Goal: Transaction & Acquisition: Register for event/course

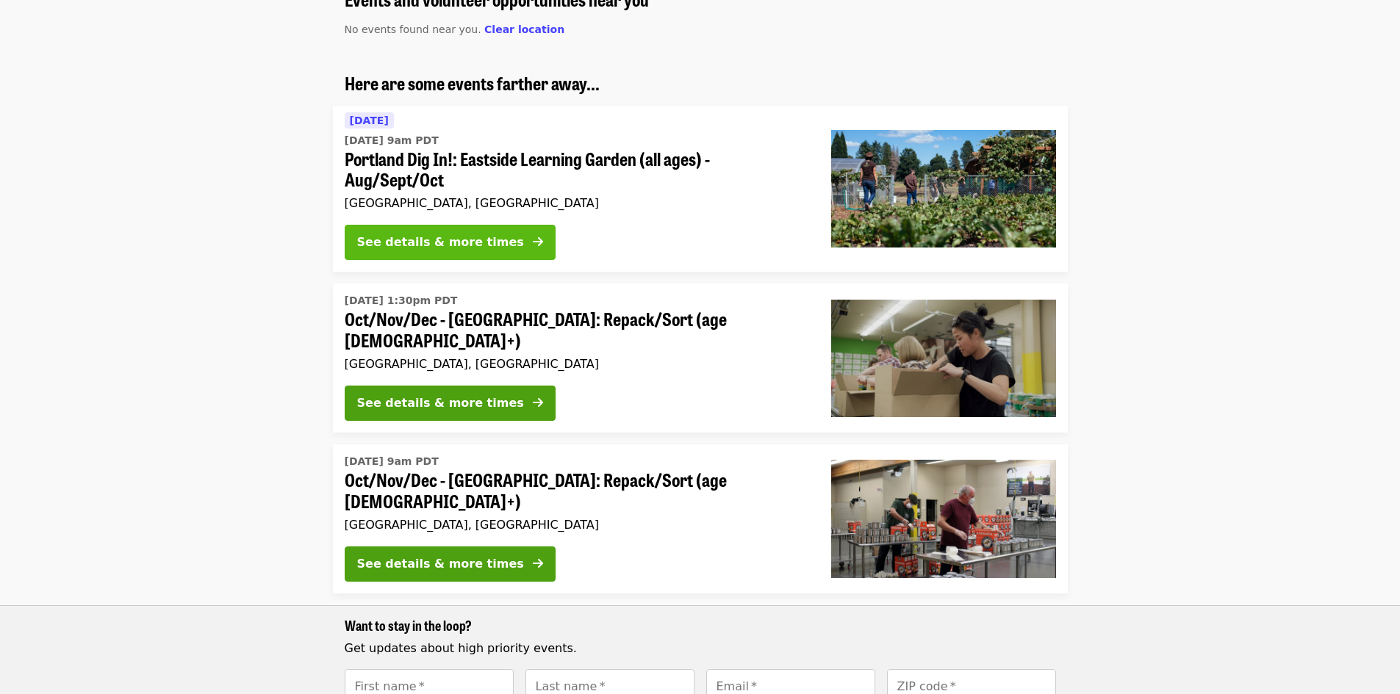
click at [440, 238] on div "See details & more times" at bounding box center [440, 243] width 167 height 18
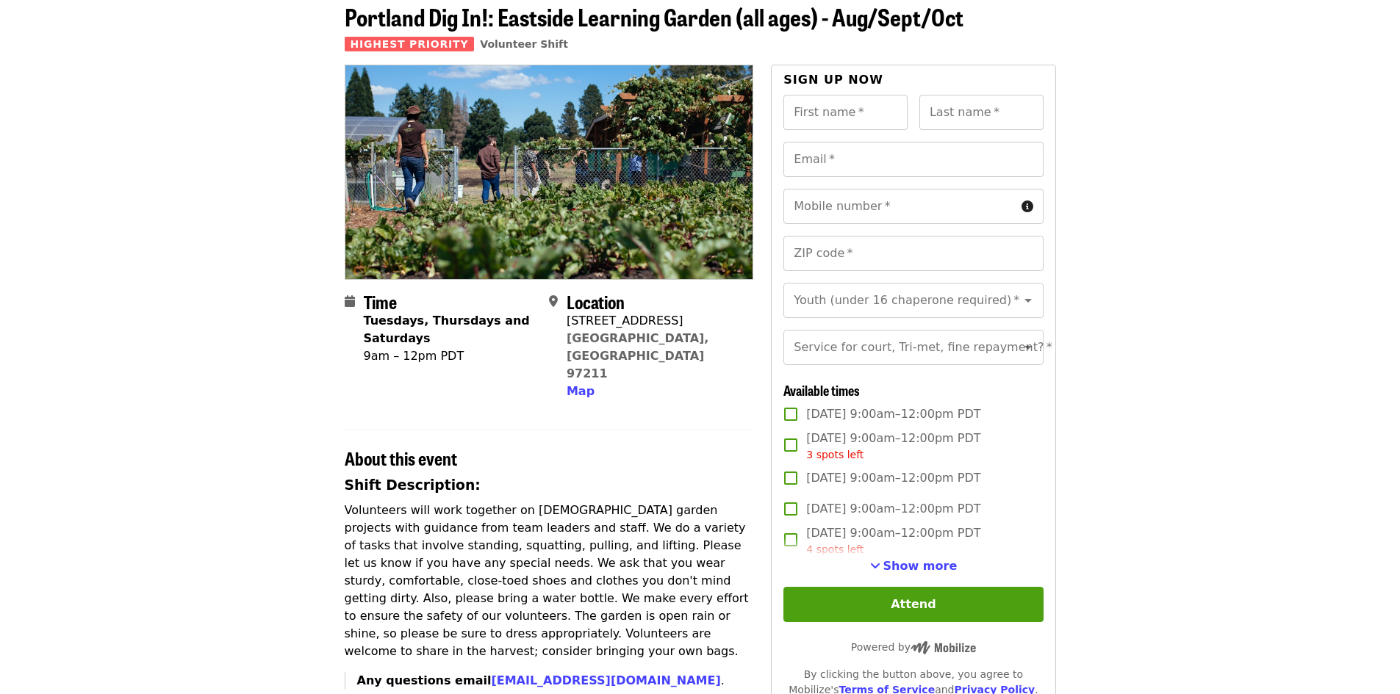
scroll to position [147, 0]
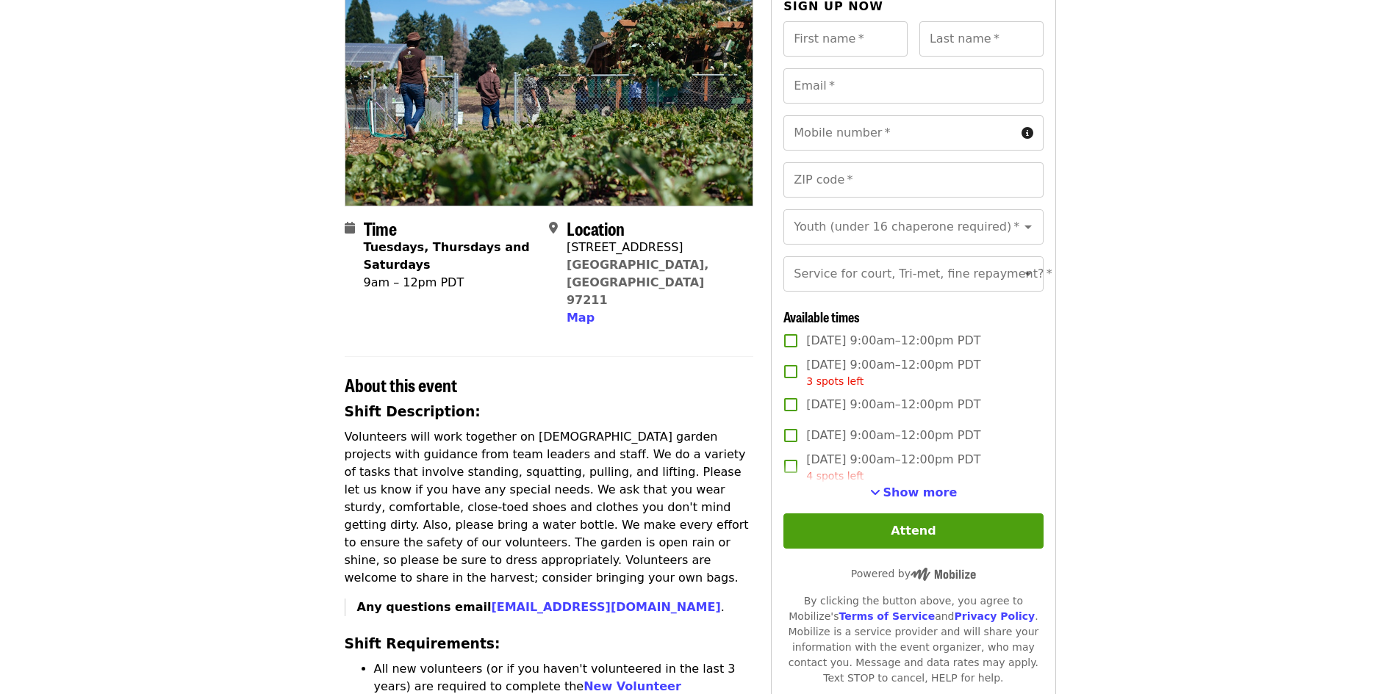
drag, startPoint x: 935, startPoint y: 513, endPoint x: 966, endPoint y: 505, distance: 31.9
click at [935, 500] on span "Show more" at bounding box center [920, 493] width 74 height 14
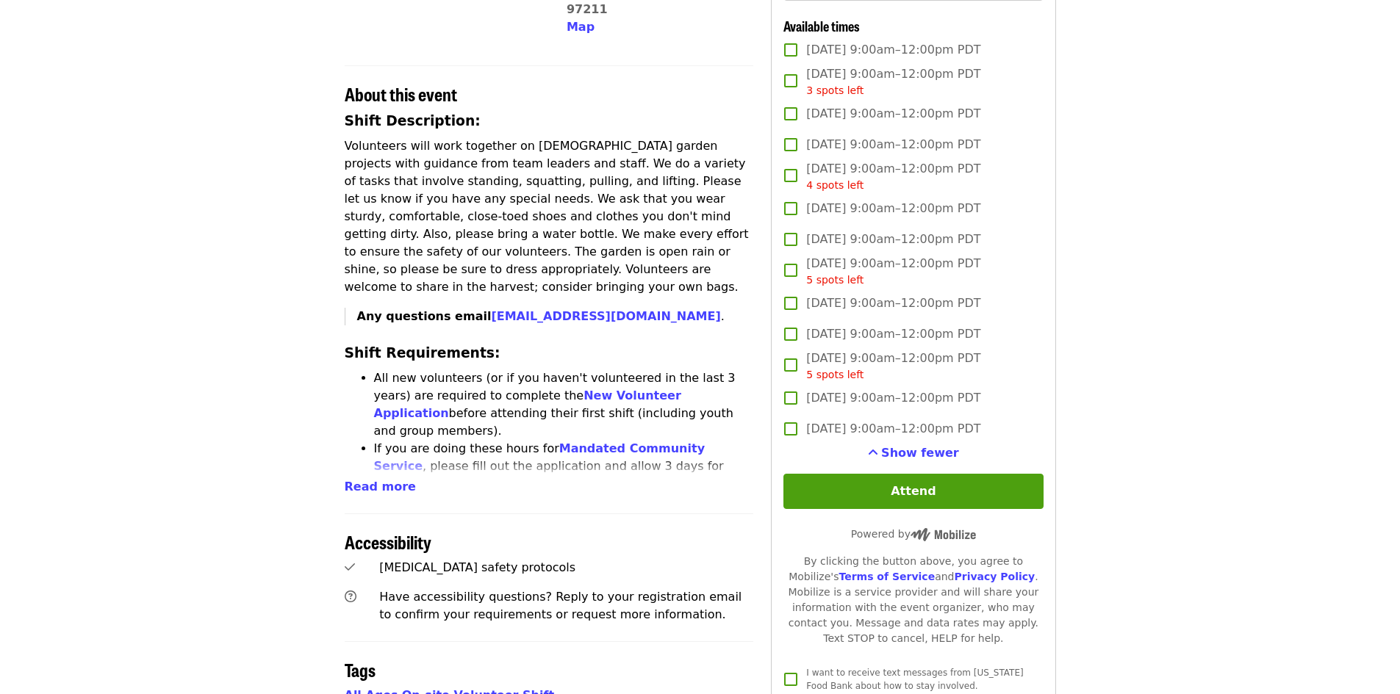
scroll to position [441, 0]
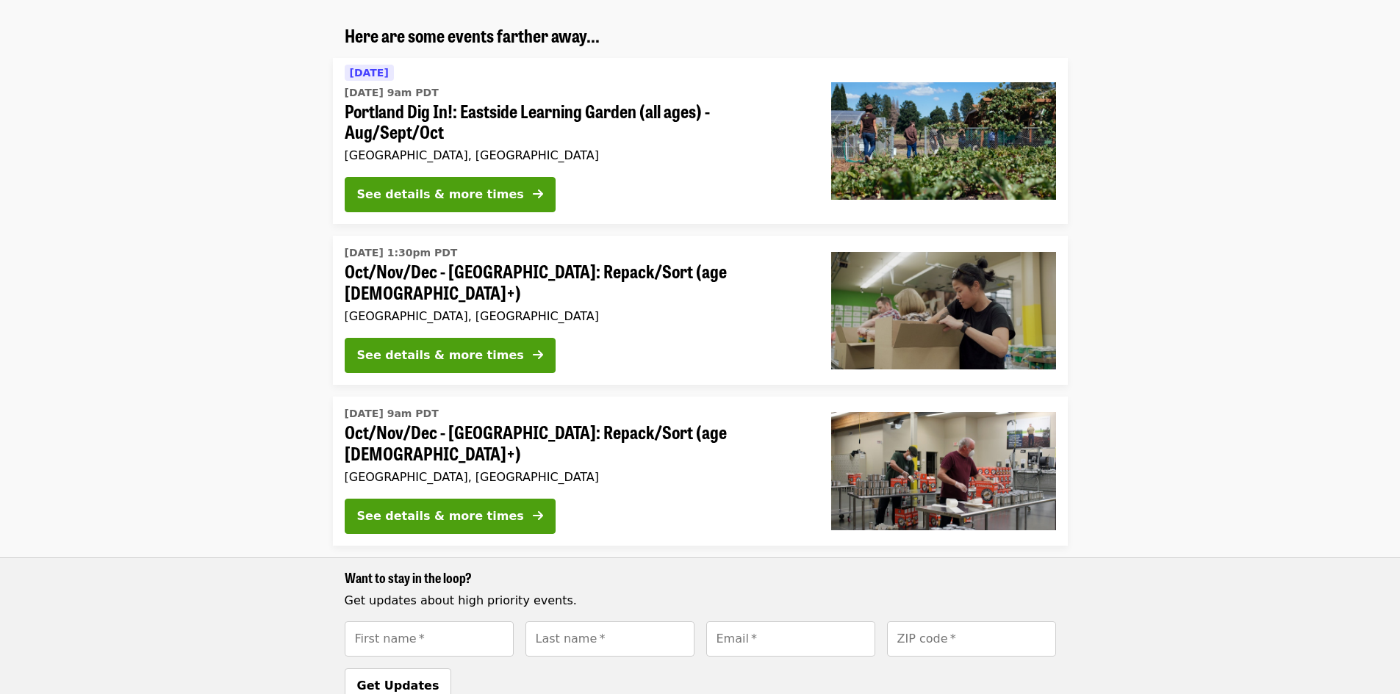
scroll to position [220, 0]
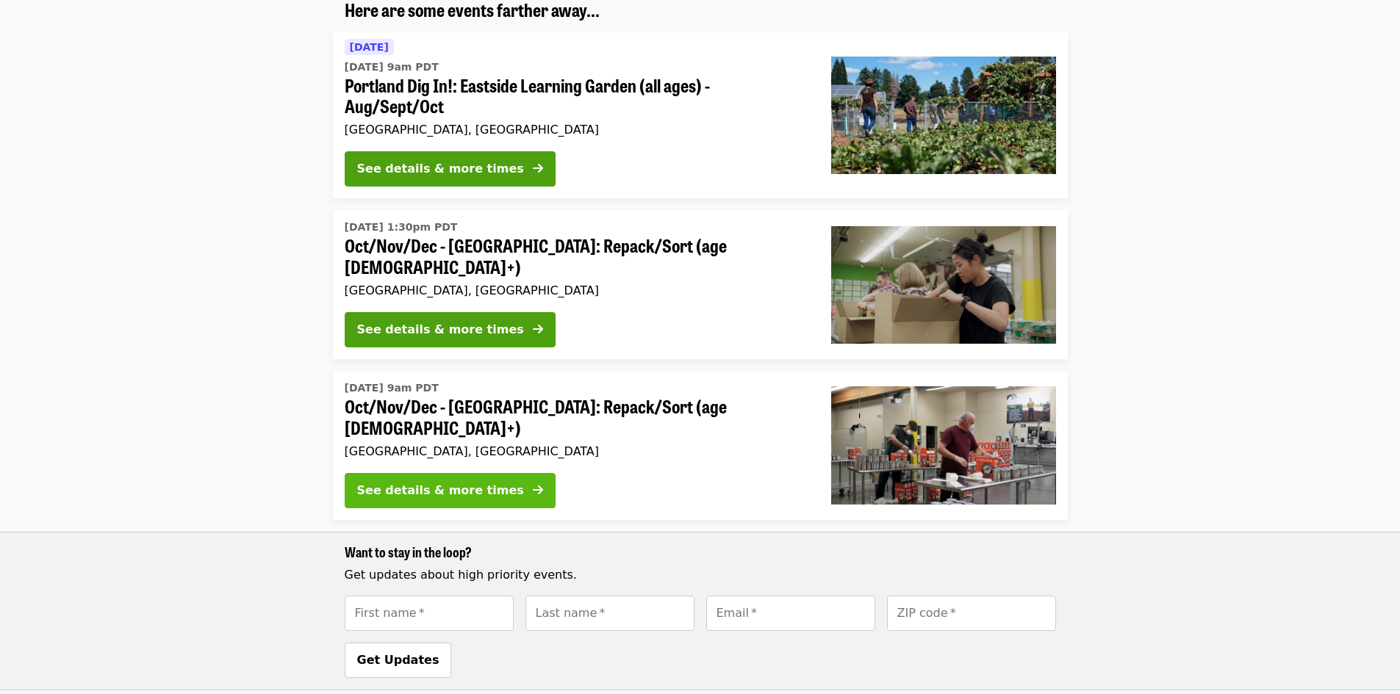
click at [410, 482] on div "See details & more times" at bounding box center [440, 491] width 167 height 18
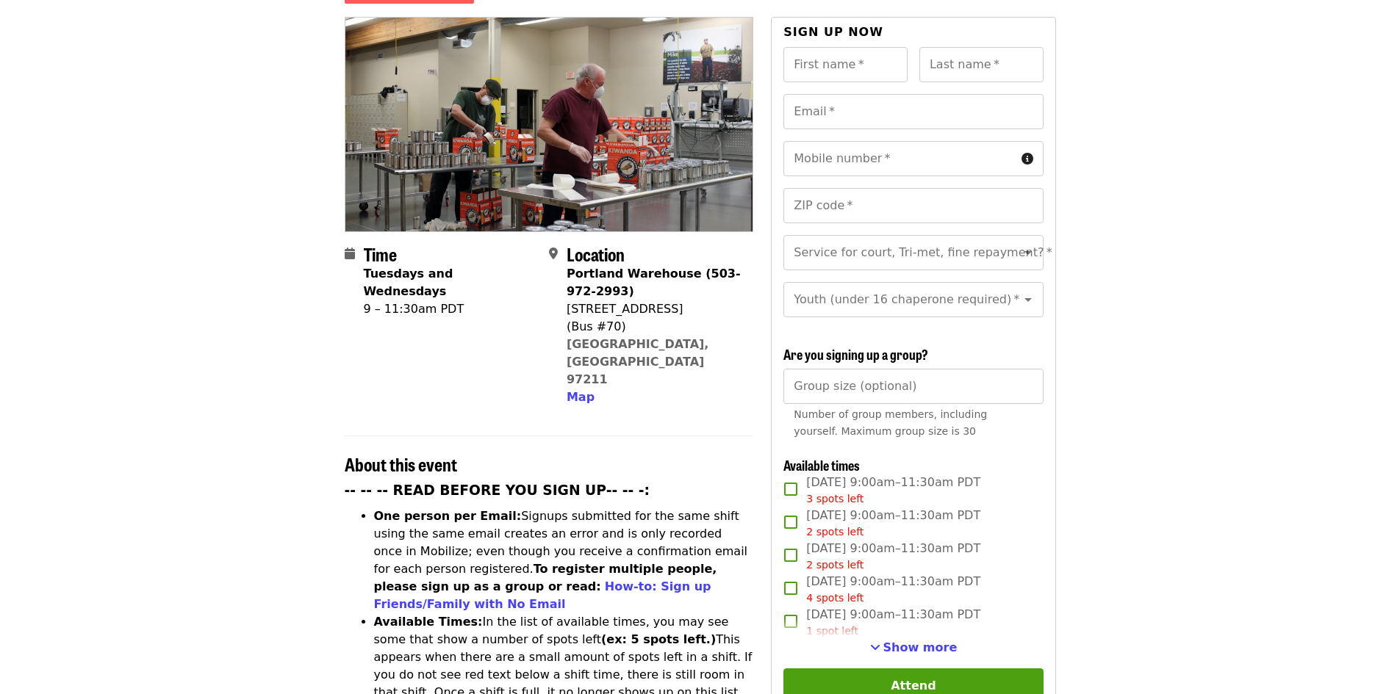
scroll to position [220, 0]
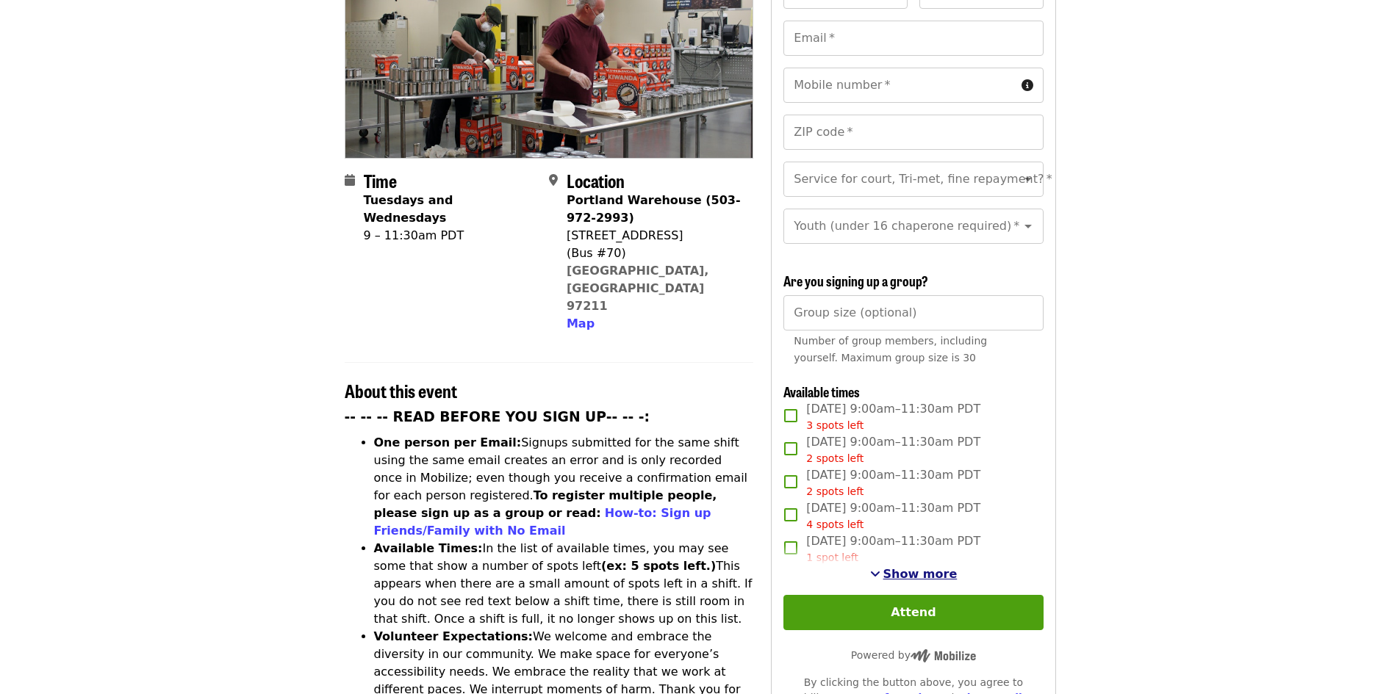
click at [905, 572] on span "Show more" at bounding box center [920, 574] width 74 height 14
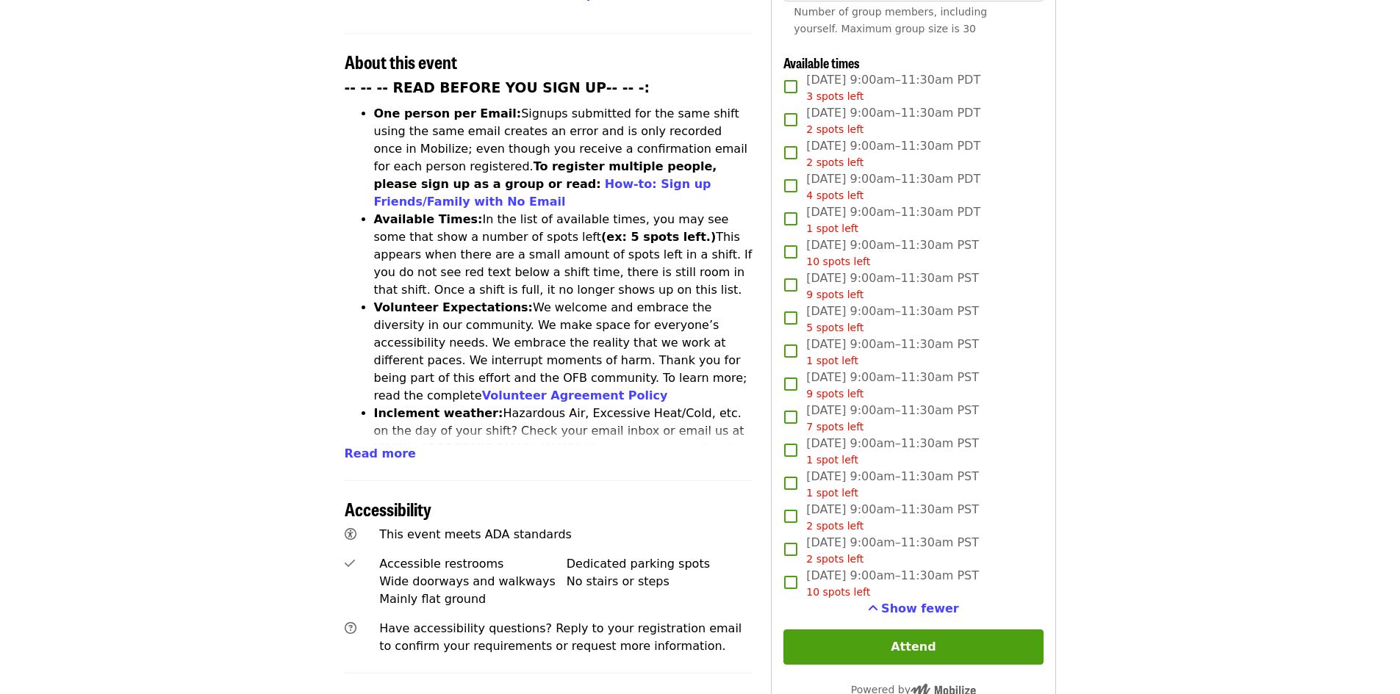
scroll to position [588, 0]
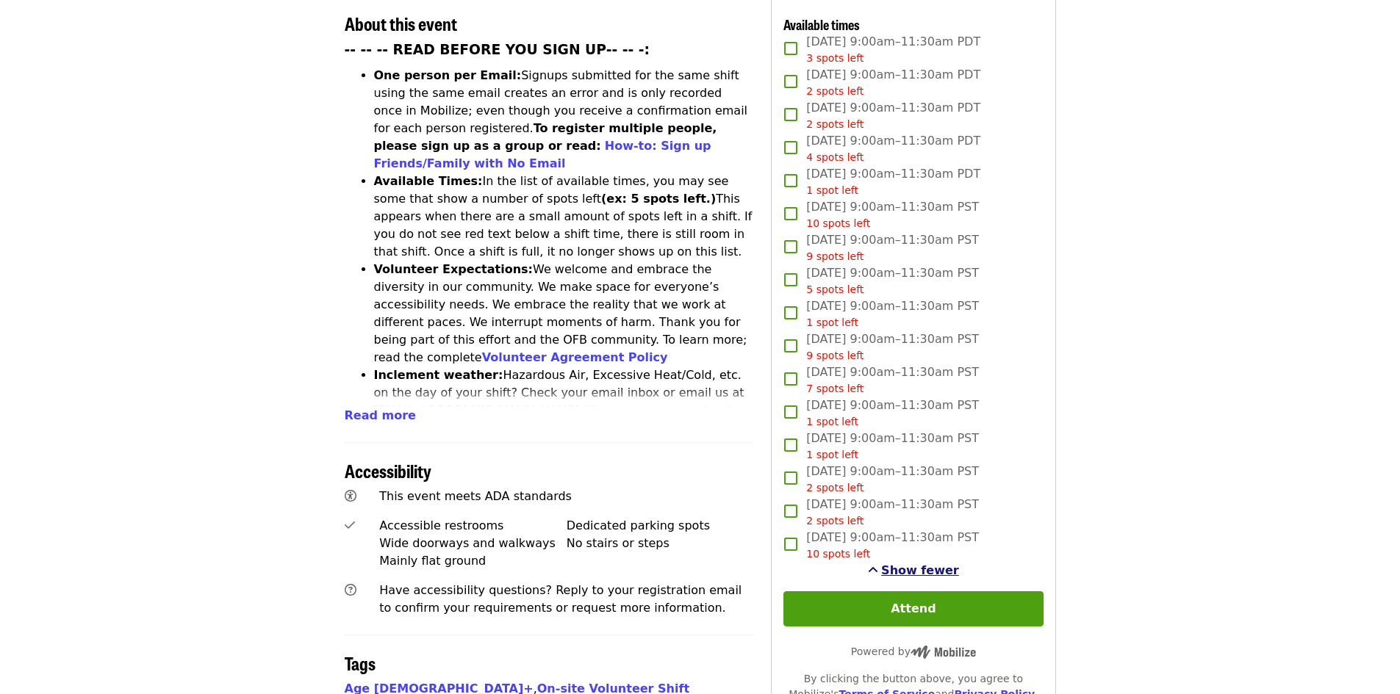
click at [927, 569] on span "Show fewer" at bounding box center [920, 571] width 78 height 14
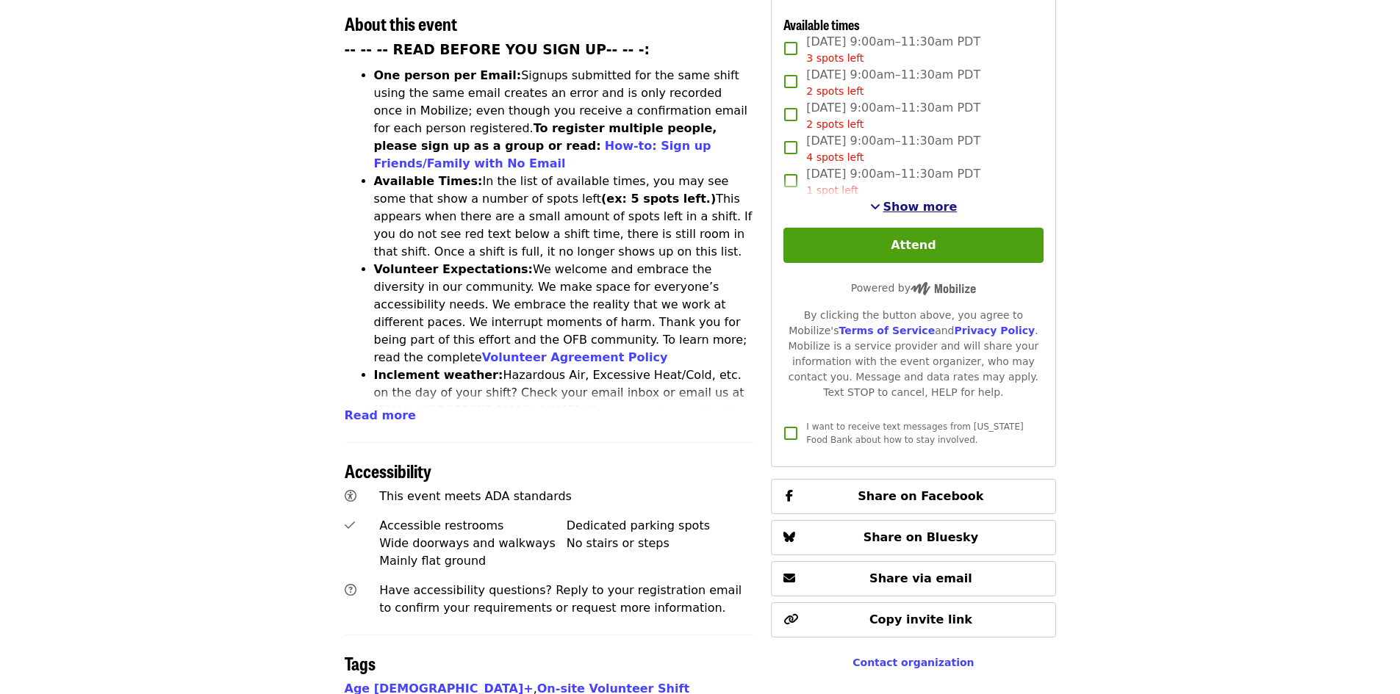
click at [905, 204] on span "Show more" at bounding box center [920, 207] width 74 height 14
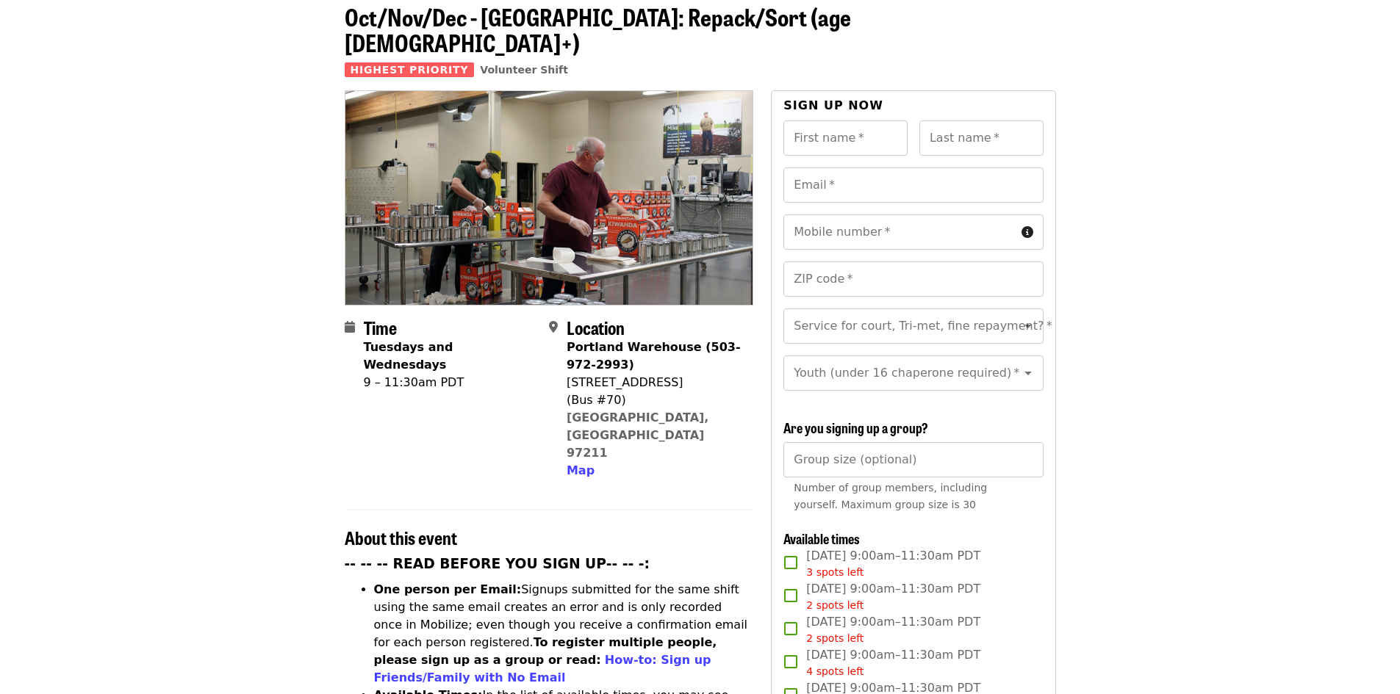
scroll to position [0, 0]
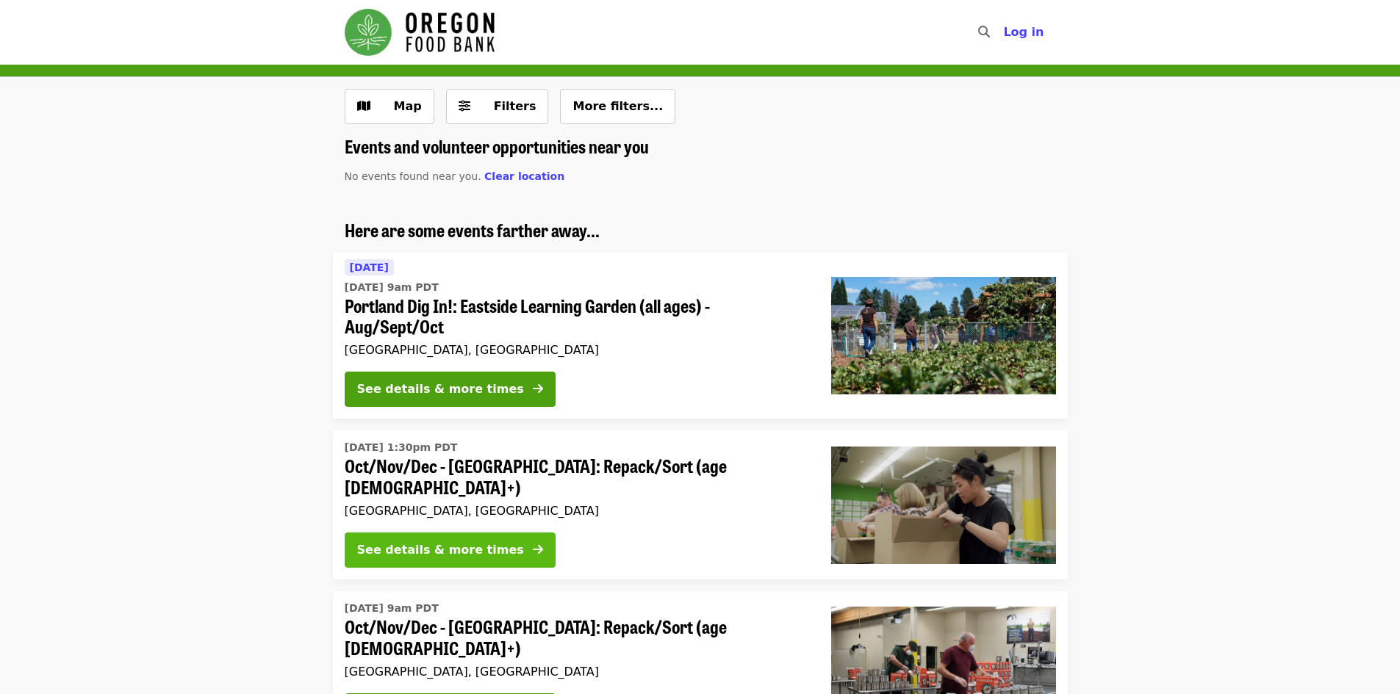
scroll to position [220, 0]
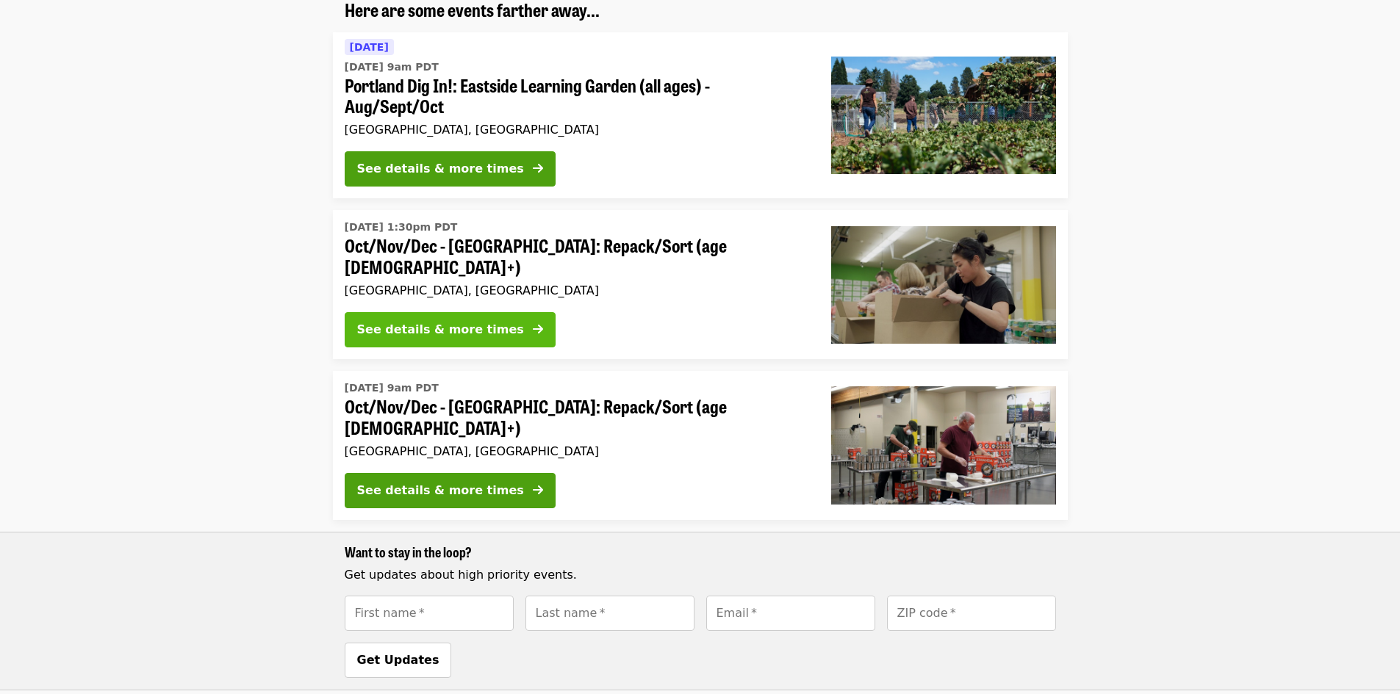
click at [456, 321] on div "See details & more times" at bounding box center [440, 330] width 167 height 18
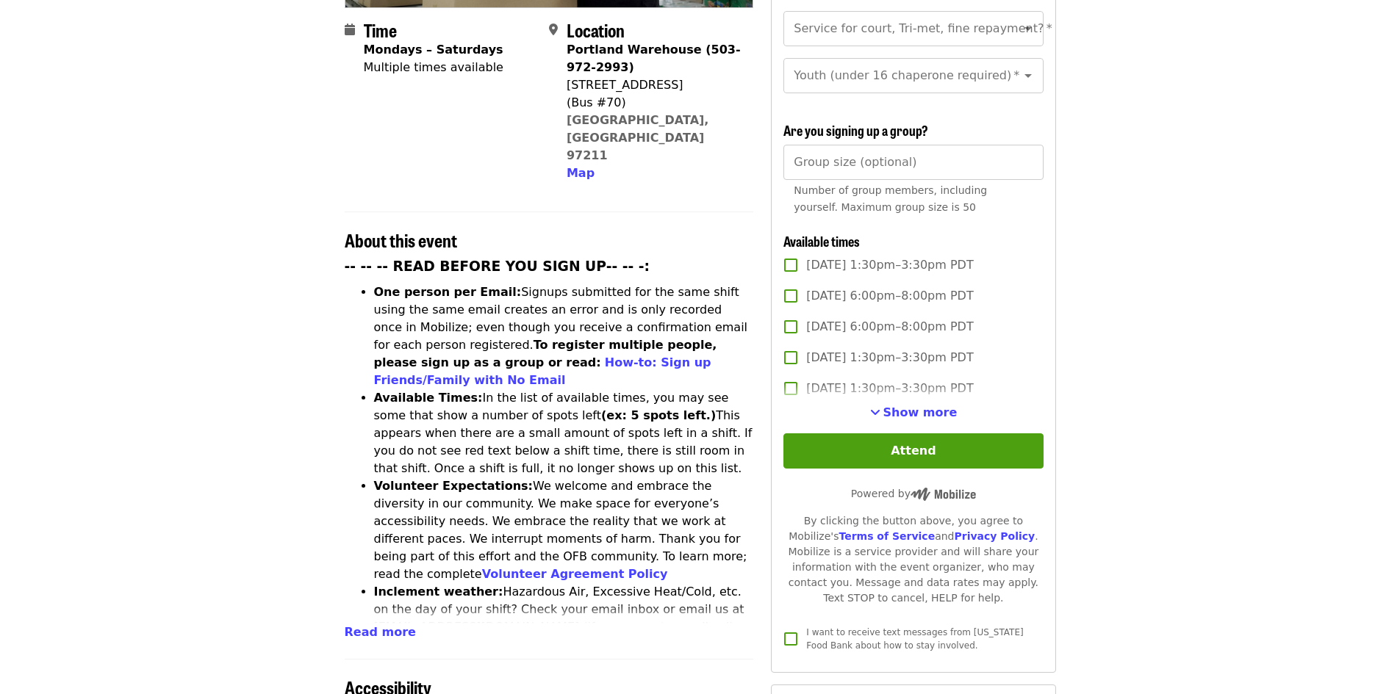
scroll to position [441, 0]
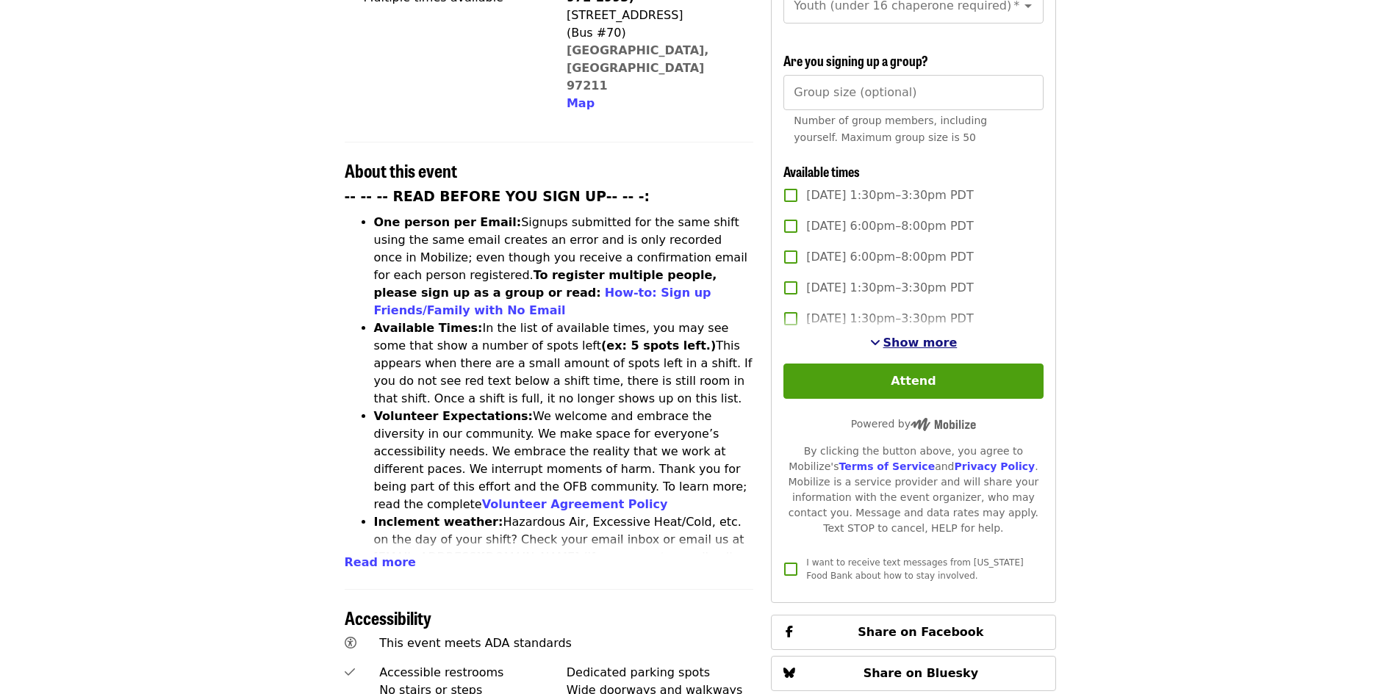
click at [923, 342] on span "Show more" at bounding box center [920, 343] width 74 height 14
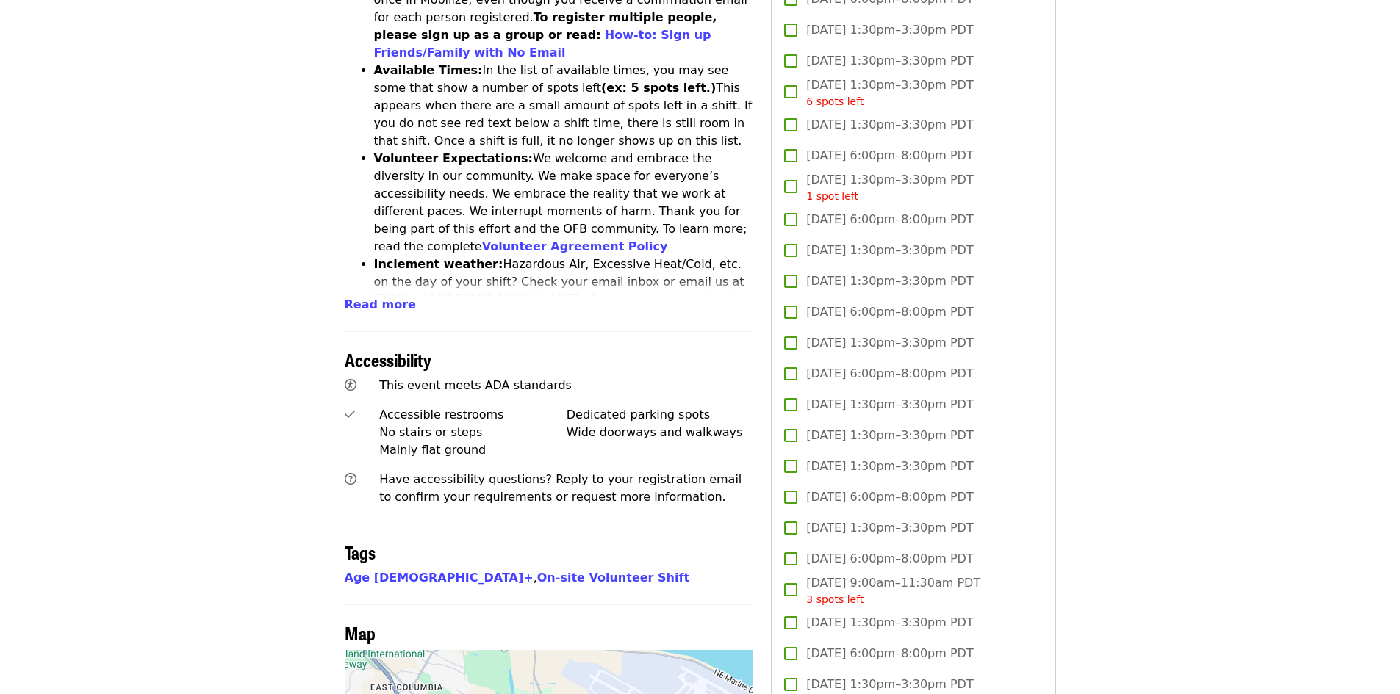
scroll to position [735, 0]
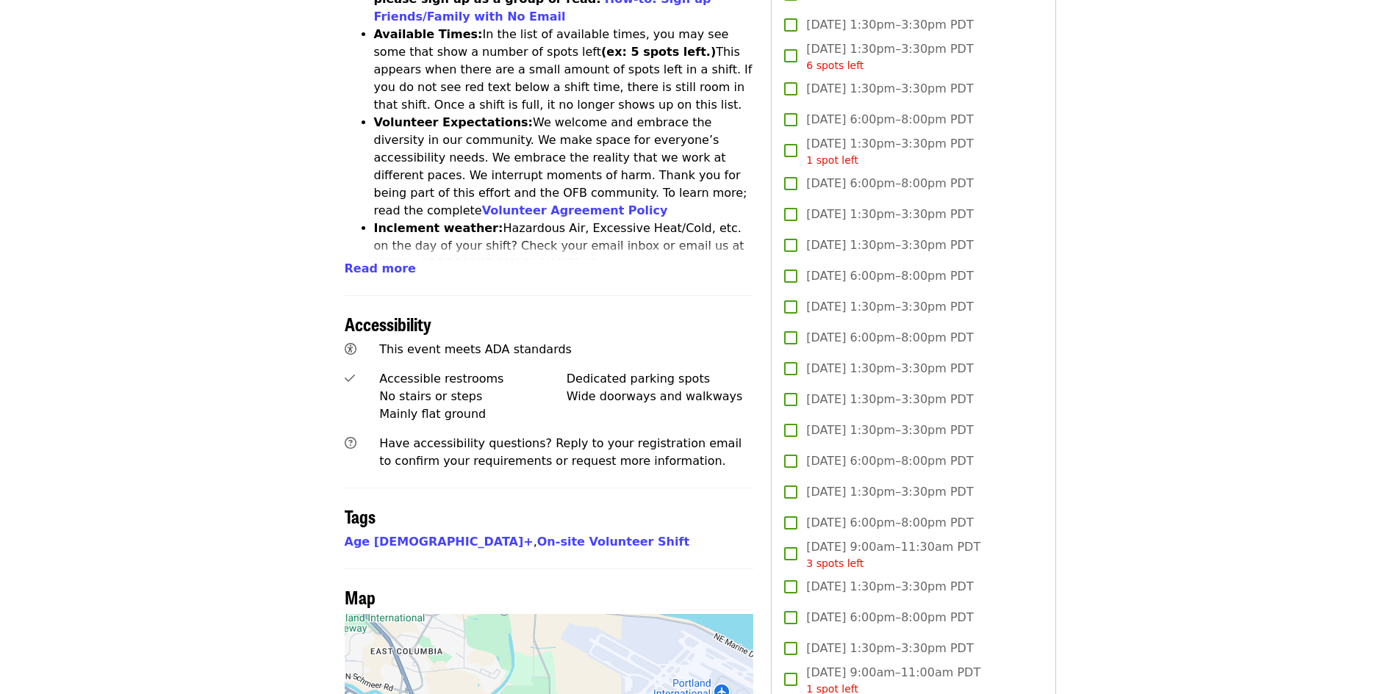
click at [916, 392] on span "[DATE] 1:30pm–3:30pm PDT" at bounding box center [889, 400] width 167 height 18
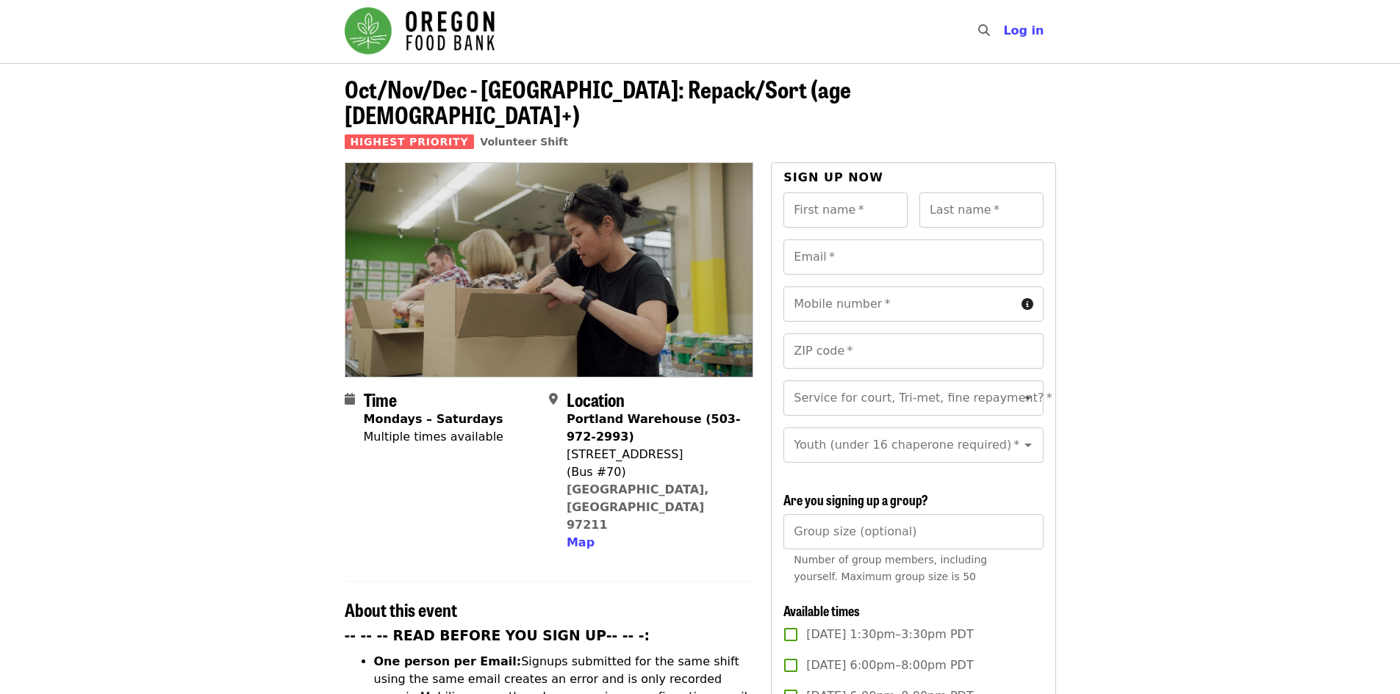
scroll to position [0, 0]
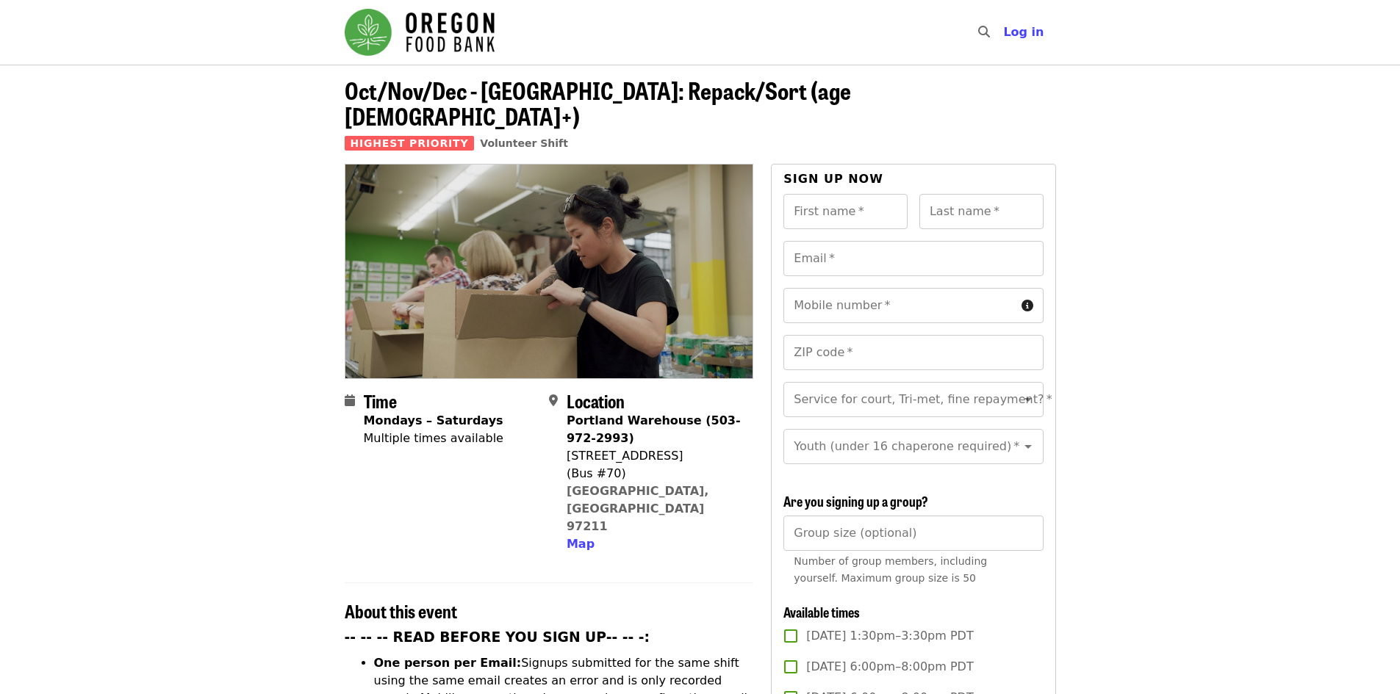
scroll to position [220, 0]
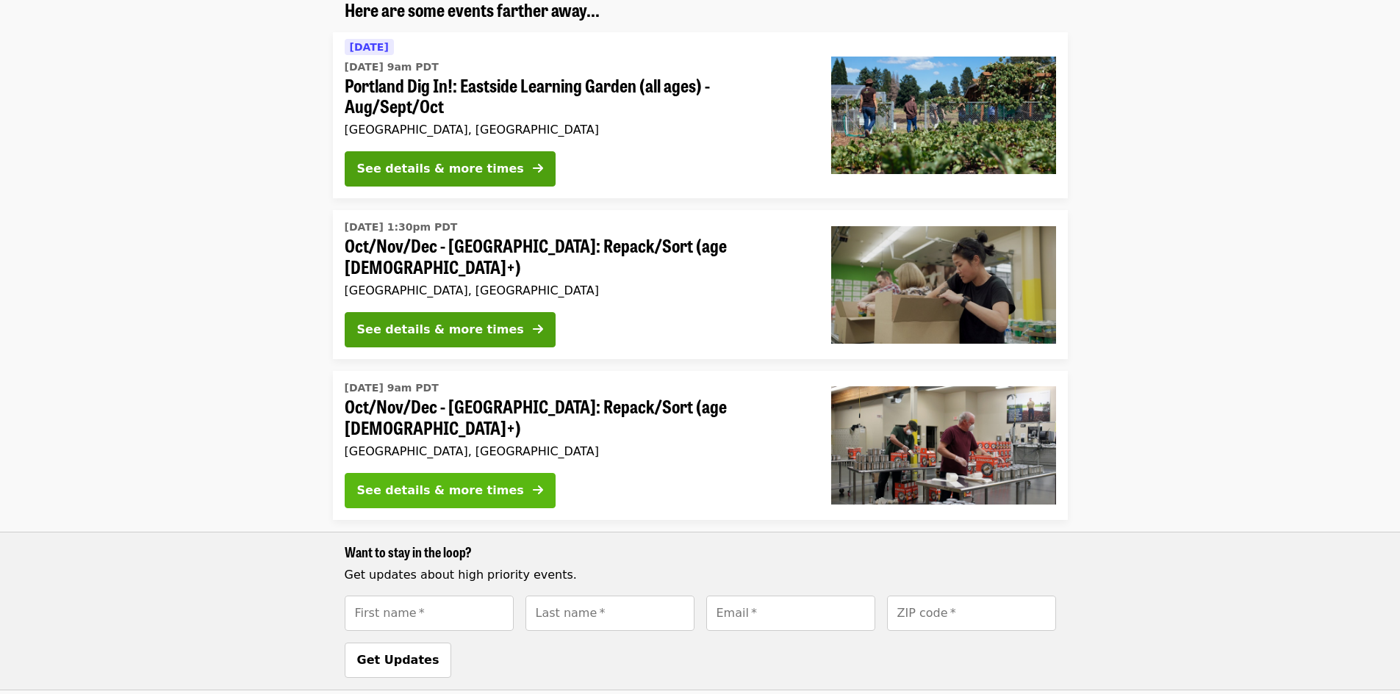
click at [440, 482] on div "See details & more times" at bounding box center [440, 491] width 167 height 18
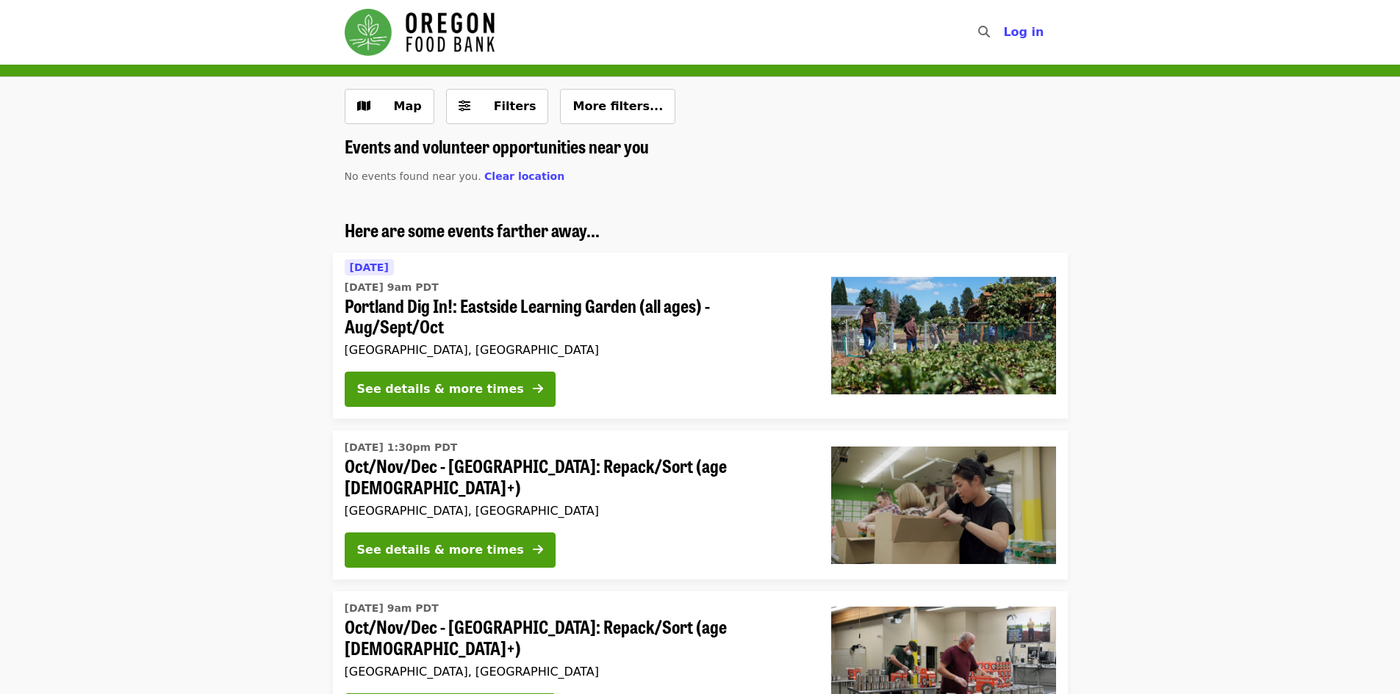
scroll to position [220, 0]
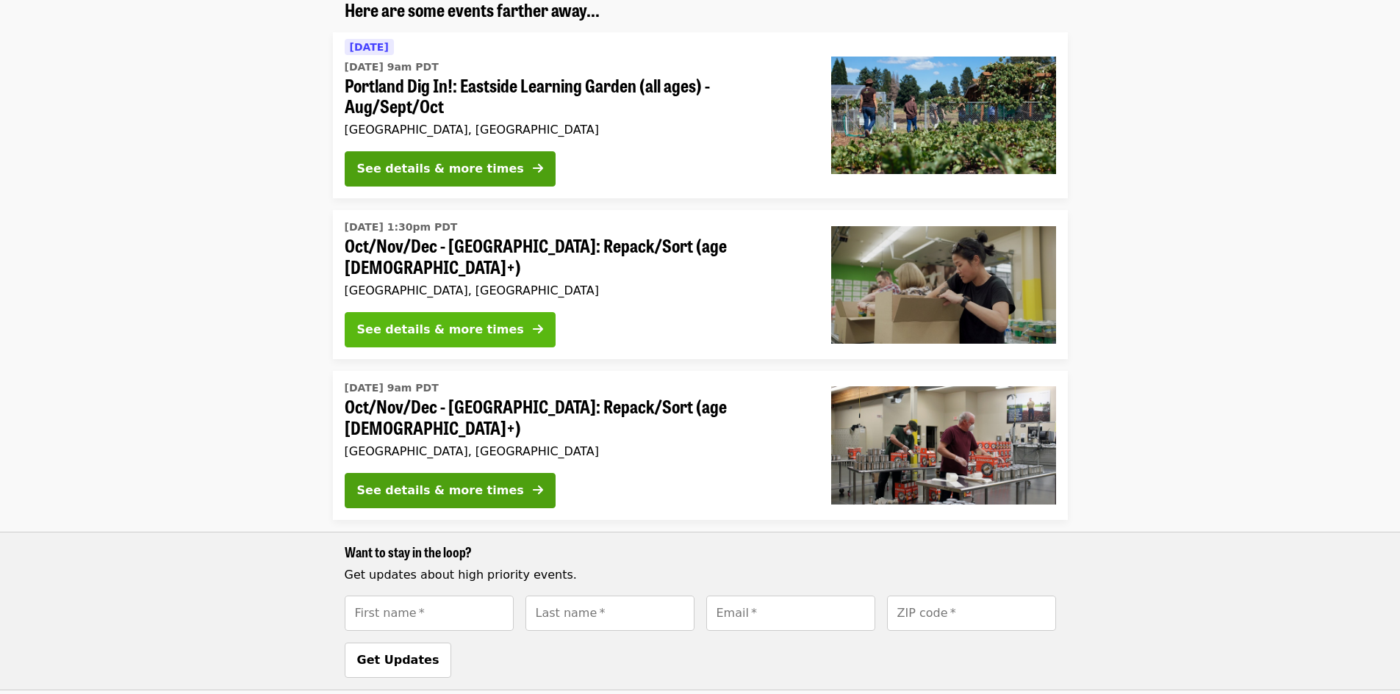
click at [431, 325] on div "See details & more times" at bounding box center [440, 330] width 167 height 18
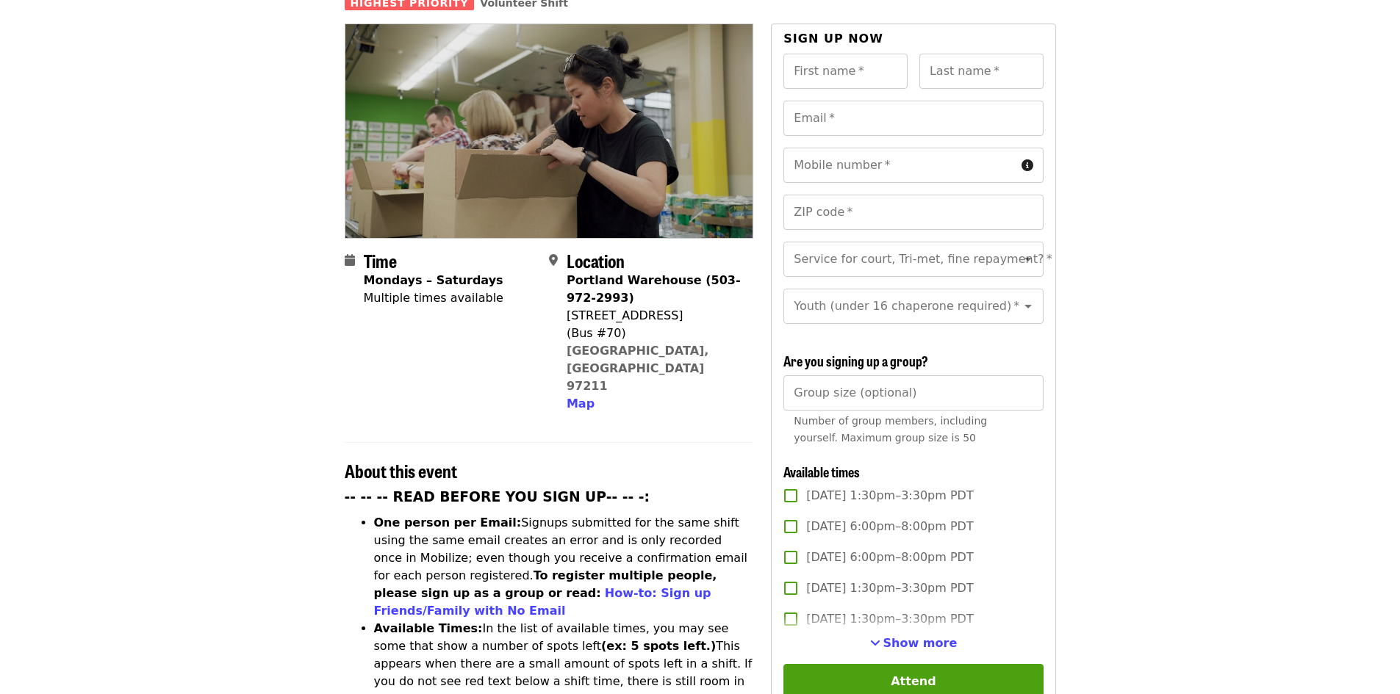
scroll to position [220, 0]
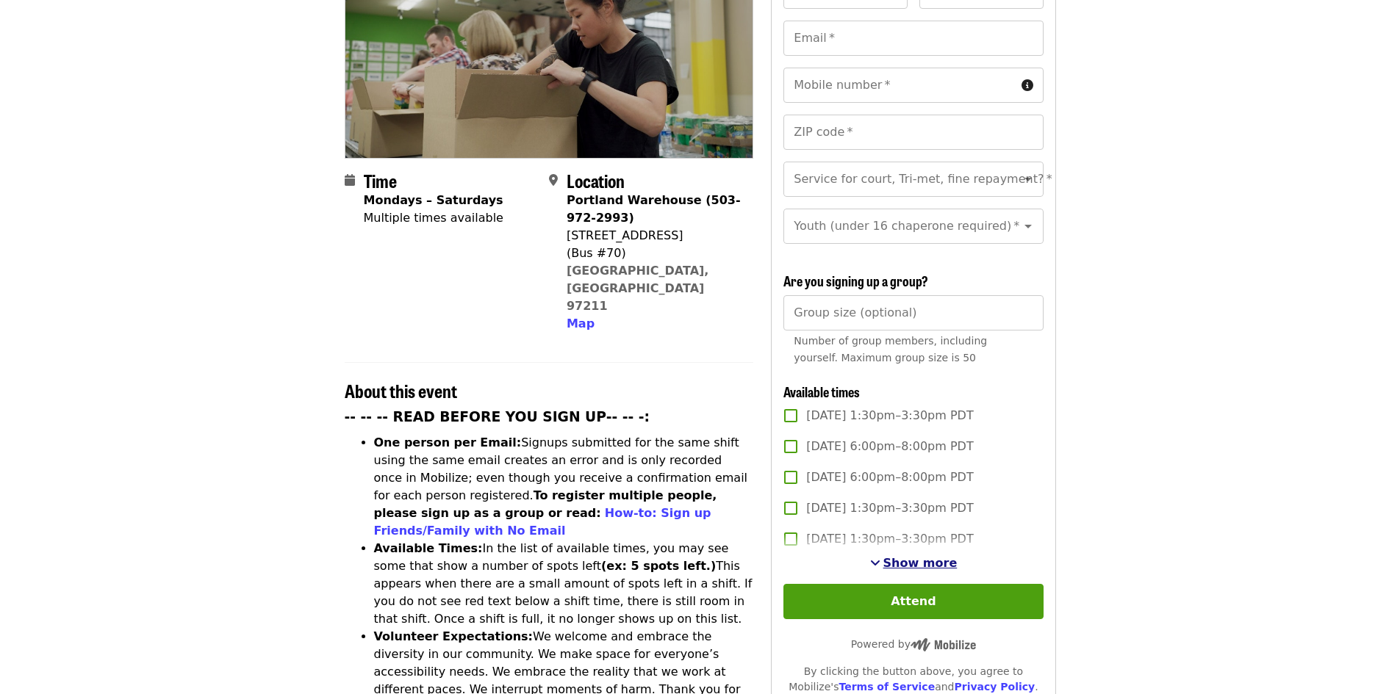
click at [913, 561] on span "Show more" at bounding box center [920, 563] width 74 height 14
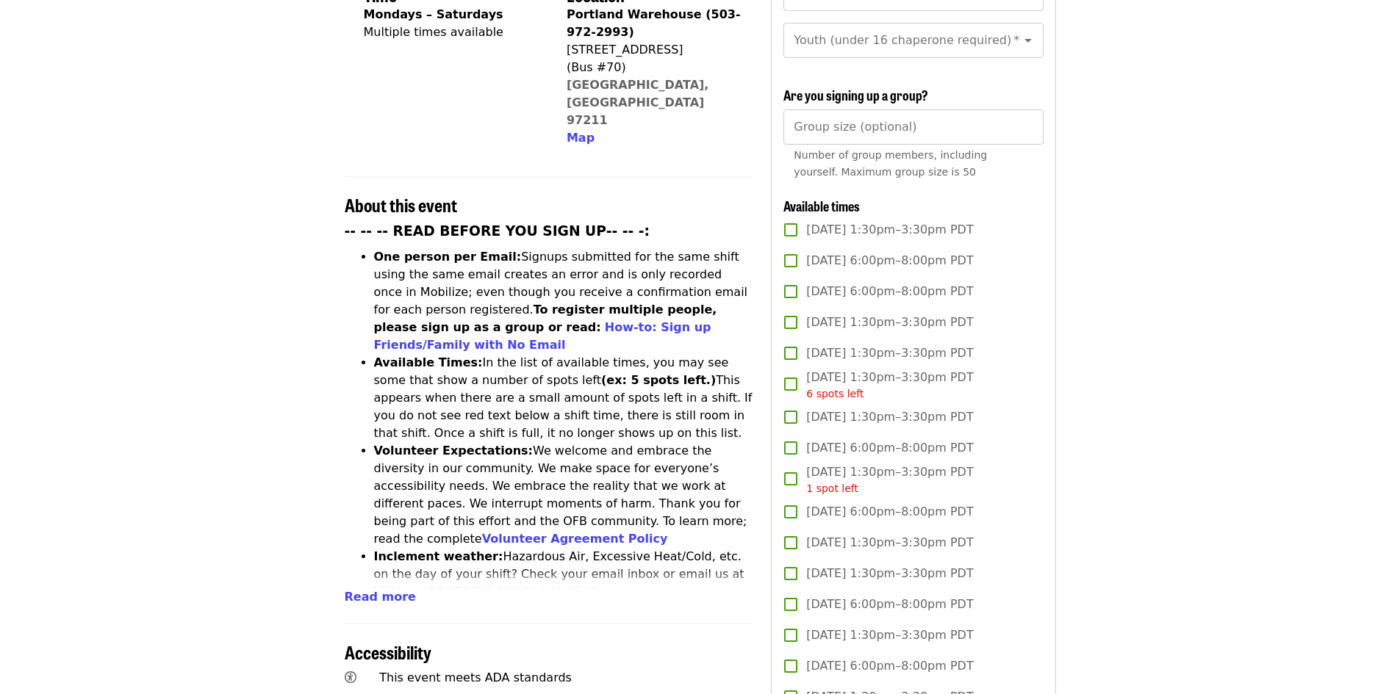
scroll to position [441, 0]
